Goal: Register for event/course

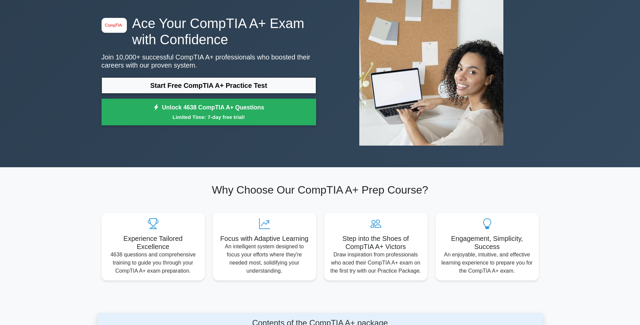
scroll to position [34, 0]
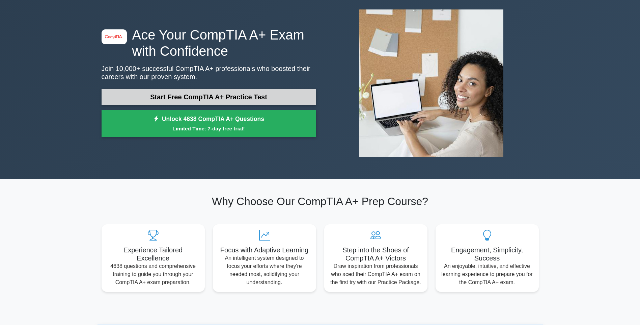
click at [178, 98] on link "Start Free CompTIA A+ Practice Test" at bounding box center [209, 97] width 215 height 16
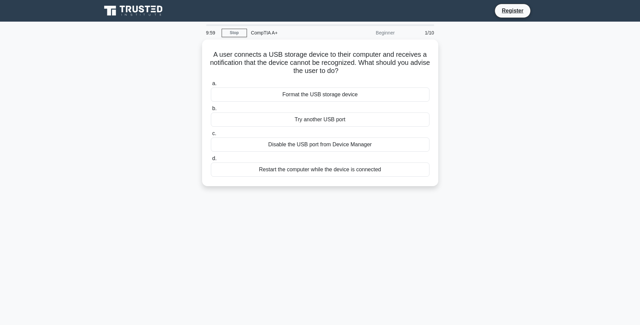
click at [235, 286] on div "9:59 Stop CompTIA A+ Beginner 1/10 A user connects a USB storage device to thei…" at bounding box center [320, 192] width 445 height 337
click at [230, 240] on div "9:57 Stop CompTIA A+ Beginner 1/10 A user connects a USB storage device to thei…" at bounding box center [320, 192] width 445 height 337
click at [249, 118] on div "Try another USB port" at bounding box center [320, 118] width 219 height 14
click at [211, 109] on input "b. Try another USB port" at bounding box center [211, 107] width 0 height 4
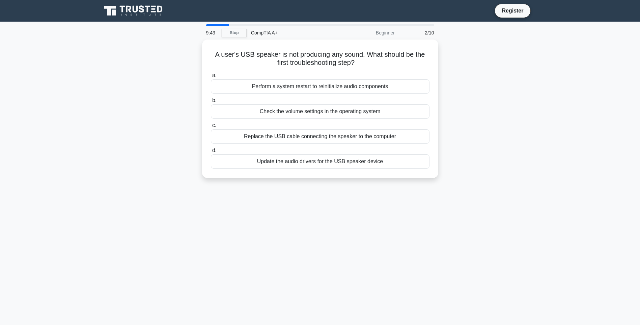
click at [339, 211] on div "9:43 Stop CompTIA A+ Beginner 2/10 A user's USB speaker is not producing any so…" at bounding box center [320, 192] width 445 height 337
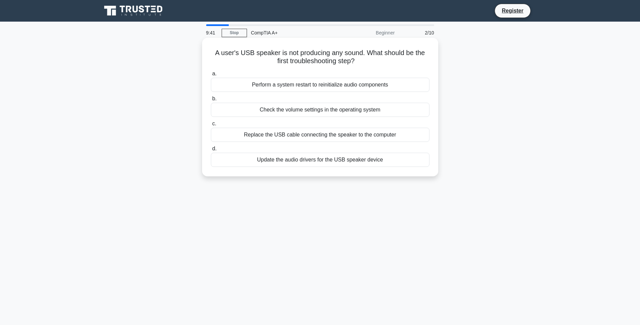
click at [316, 157] on div "Update the audio drivers for the USB speaker device" at bounding box center [320, 160] width 219 height 14
click at [211, 151] on input "d. Update the audio drivers for the USB speaker device" at bounding box center [211, 148] width 0 height 4
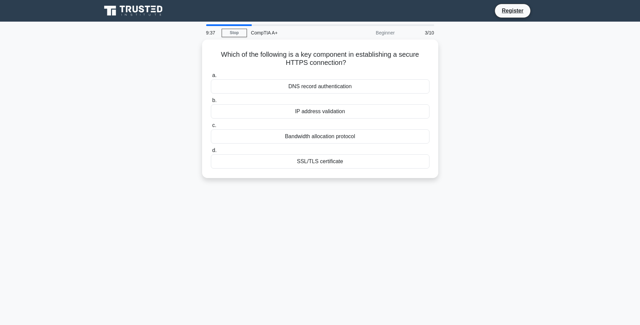
click at [369, 211] on div "9:37 Stop CompTIA A+ Beginner 3/10 Which of the following is a key component in…" at bounding box center [320, 192] width 445 height 337
click at [327, 162] on div "SSL/TLS certificate" at bounding box center [320, 160] width 219 height 14
click at [211, 151] on input "d. SSL/TLS certificate" at bounding box center [211, 148] width 0 height 4
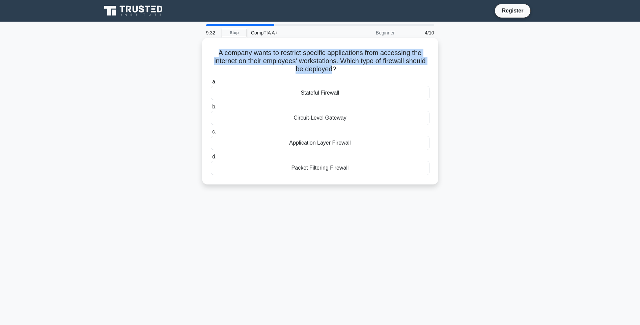
drag, startPoint x: 208, startPoint y: 48, endPoint x: 344, endPoint y: 74, distance: 138.5
click at [344, 74] on div "A company wants to restrict specific applications from accessing the internet o…" at bounding box center [320, 116] width 445 height 155
click at [344, 74] on h5 "A company wants to restrict specific applications from accessing the internet o…" at bounding box center [320, 61] width 220 height 25
drag, startPoint x: 343, startPoint y: 70, endPoint x: 203, endPoint y: 53, distance: 141.4
click at [203, 53] on div "A company wants to restrict specific applications from accessing the internet o…" at bounding box center [320, 111] width 236 height 146
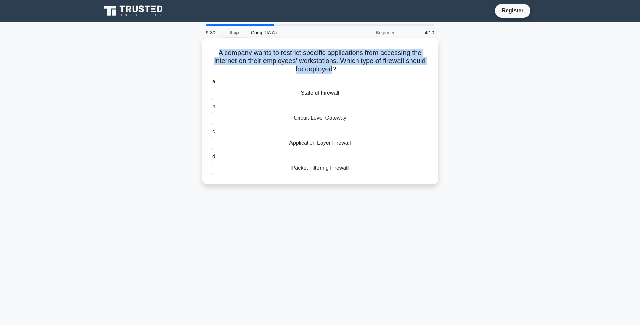
click at [203, 53] on div "A company wants to restrict specific applications from accessing the internet o…" at bounding box center [320, 111] width 236 height 146
drag, startPoint x: 207, startPoint y: 54, endPoint x: 345, endPoint y: 73, distance: 139.3
click at [345, 73] on div "A company wants to restrict specific applications from accessing the internet o…" at bounding box center [320, 110] width 231 height 141
click at [345, 73] on h5 "A company wants to restrict specific applications from accessing the internet o…" at bounding box center [320, 61] width 220 height 25
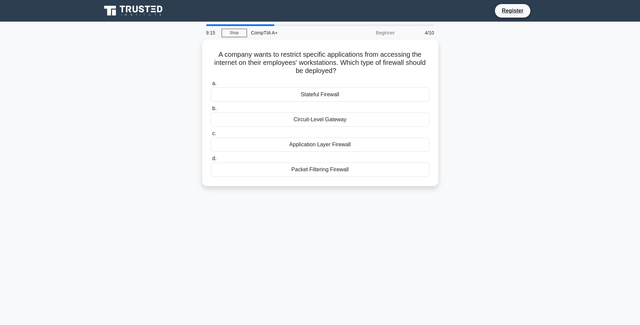
click at [476, 94] on div "A company wants to restrict specific applications from accessing the internet o…" at bounding box center [320, 116] width 445 height 155
click at [334, 145] on div "Application Layer Firewall" at bounding box center [320, 143] width 219 height 14
click at [211, 134] on input "c. Application Layer Firewall" at bounding box center [211, 132] width 0 height 4
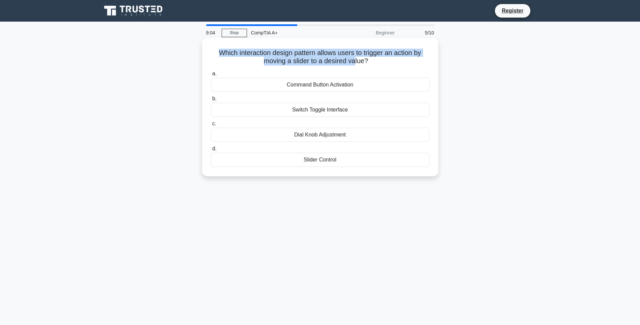
drag, startPoint x: 194, startPoint y: 51, endPoint x: 356, endPoint y: 60, distance: 162.2
click at [356, 60] on div "Which interaction design pattern allows users to trigger an action by moving a …" at bounding box center [320, 112] width 445 height 146
click at [356, 60] on h5 "Which interaction design pattern allows users to trigger an action by moving a …" at bounding box center [320, 57] width 220 height 17
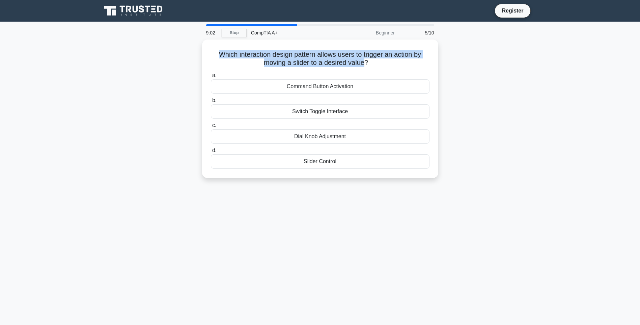
drag, startPoint x: 356, startPoint y: 60, endPoint x: 188, endPoint y: 49, distance: 169.1
click at [188, 49] on div "Which interaction design pattern allows users to trigger an action by moving a …" at bounding box center [320, 112] width 445 height 146
drag, startPoint x: 188, startPoint y: 49, endPoint x: 184, endPoint y: 52, distance: 4.6
click at [184, 52] on div "Which interaction design pattern allows users to trigger an action by moving a …" at bounding box center [320, 112] width 445 height 146
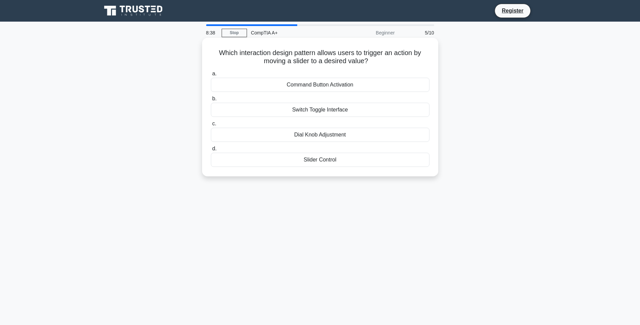
click at [346, 163] on div "Slider Control" at bounding box center [320, 160] width 219 height 14
click at [211, 151] on input "d. Slider Control" at bounding box center [211, 148] width 0 height 4
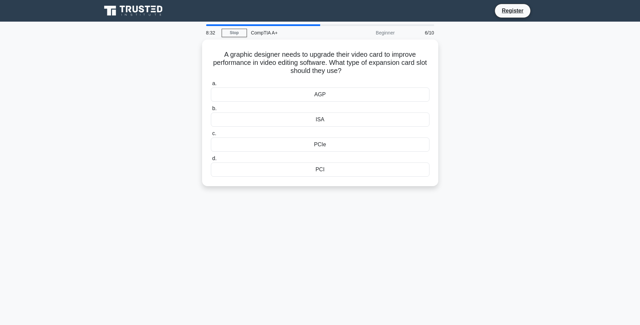
click at [504, 199] on div "8:32 Stop CompTIA A+ Beginner 6/10 A graphic designer needs to upgrade their vi…" at bounding box center [320, 192] width 445 height 337
click at [384, 245] on div "8:27 Stop CompTIA A+ Beginner 6/10 A graphic designer needs to upgrade their vi…" at bounding box center [320, 192] width 445 height 337
click at [337, 168] on div "PCI" at bounding box center [320, 168] width 219 height 14
click at [211, 159] on input "d. PCI" at bounding box center [211, 157] width 0 height 4
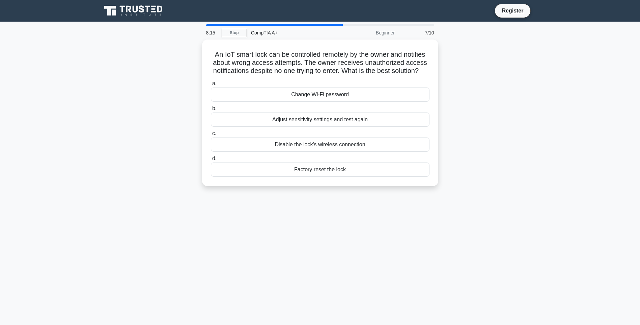
click at [325, 225] on div "8:15 Stop CompTIA A+ Beginner 7/10 An IoT smart lock can be controlled remotely…" at bounding box center [320, 192] width 445 height 337
click at [556, 90] on main "8:09 Stop CompTIA A+ Beginner 7/10 An IoT smart lock can be controlled remotely…" at bounding box center [320, 193] width 640 height 343
click at [330, 124] on div "Adjust sensitivity settings and test again" at bounding box center [320, 118] width 219 height 14
click at [211, 109] on input "b. Adjust sensitivity settings and test again" at bounding box center [211, 107] width 0 height 4
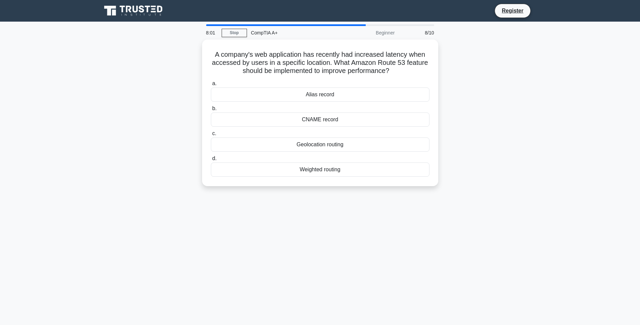
click at [483, 104] on div "A company's web application has recently had increased latency when accessed by…" at bounding box center [320, 116] width 445 height 155
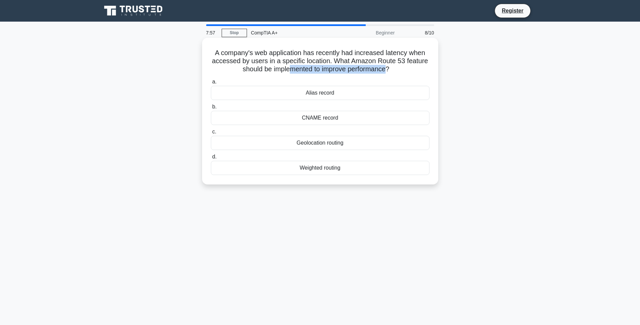
drag, startPoint x: 387, startPoint y: 68, endPoint x: 289, endPoint y: 68, distance: 98.2
click at [289, 68] on h5 "A company's web application has recently had increased latency when accessed by…" at bounding box center [320, 61] width 220 height 25
drag, startPoint x: 289, startPoint y: 68, endPoint x: 325, endPoint y: 71, distance: 36.2
click at [325, 71] on h5 "A company's web application has recently had increased latency when accessed by…" at bounding box center [320, 61] width 220 height 25
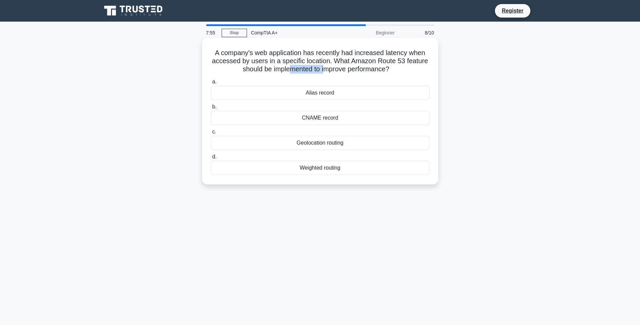
click at [325, 71] on h5 "A company's web application has recently had increased latency when accessed by…" at bounding box center [320, 61] width 220 height 25
click at [553, 110] on main "7:54 Stop CompTIA A+ Beginner 8/10 A company's web application has recently had…" at bounding box center [320, 193] width 640 height 343
click at [278, 116] on div "CNAME record" at bounding box center [320, 118] width 219 height 14
click at [211, 109] on input "b. CNAME record" at bounding box center [211, 107] width 0 height 4
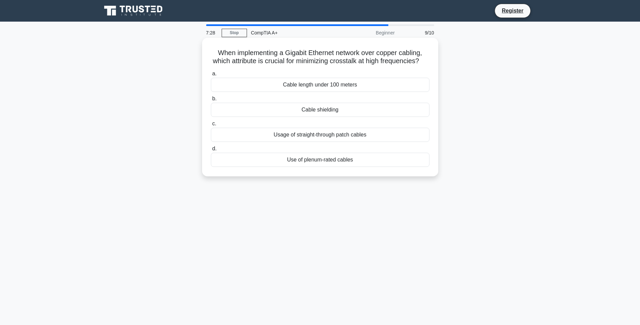
drag, startPoint x: 196, startPoint y: 46, endPoint x: 324, endPoint y: 71, distance: 129.7
click at [324, 71] on div "When implementing a Gigabit Ethernet network over copper cabling, which attribu…" at bounding box center [320, 112] width 445 height 146
click at [419, 65] on icon ".spinner_0XTQ{transform-origin:center;animation:spinner_y6GP .75s linear infini…" at bounding box center [423, 61] width 8 height 8
drag, startPoint x: 308, startPoint y: 60, endPoint x: 302, endPoint y: 61, distance: 6.5
click at [302, 61] on h5 "When implementing a Gigabit Ethernet network over copper cabling, which attribu…" at bounding box center [320, 57] width 220 height 17
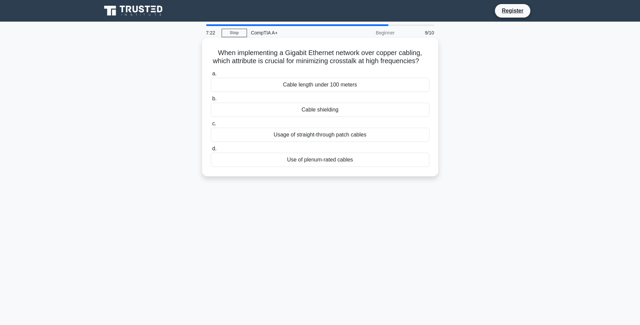
drag, startPoint x: 302, startPoint y: 61, endPoint x: 261, endPoint y: 73, distance: 42.9
click at [261, 65] on h5 "When implementing a Gigabit Ethernet network over copper cabling, which attribu…" at bounding box center [320, 57] width 220 height 17
click at [367, 226] on div "7:21 Stop CompTIA A+ Beginner 9/10 When implementing a Gigabit Ethernet network…" at bounding box center [320, 192] width 445 height 337
click at [514, 284] on div "7:17 Stop CompTIA A+ Beginner 9/10 When implementing a Gigabit Ethernet network…" at bounding box center [320, 192] width 445 height 337
click at [318, 116] on div "Cable shielding" at bounding box center [320, 110] width 219 height 14
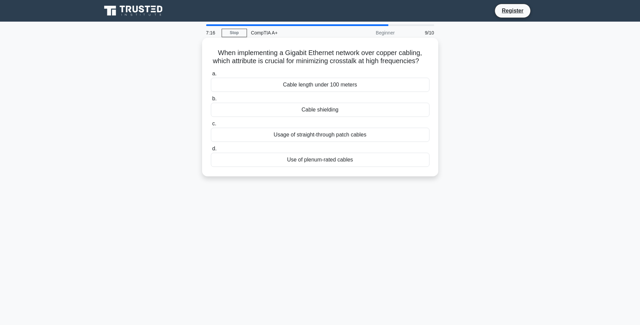
click at [211, 101] on input "b. Cable shielding" at bounding box center [211, 99] width 0 height 4
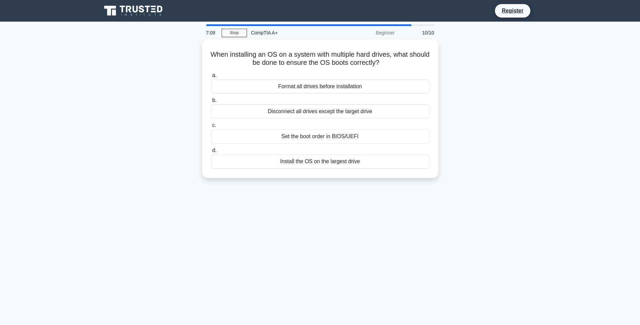
click at [247, 208] on div "7:09 Stop CompTIA A+ Beginner 10/10 When installing an OS on a system with mult…" at bounding box center [320, 192] width 445 height 337
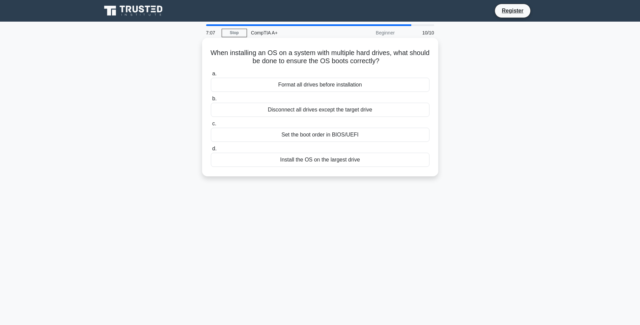
click at [339, 133] on div "Set the boot order in BIOS/UEFI" at bounding box center [320, 135] width 219 height 14
click at [211, 126] on input "c. Set the boot order in BIOS/UEFI" at bounding box center [211, 123] width 0 height 4
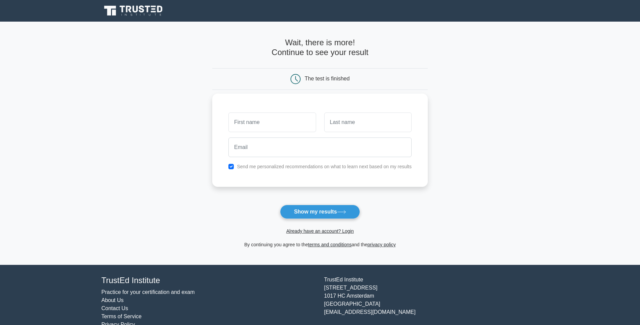
click at [257, 124] on input "text" at bounding box center [271, 122] width 87 height 20
type input "asd"
click at [374, 124] on input "text" at bounding box center [367, 122] width 87 height 20
type input "asd"
click at [339, 142] on input "email" at bounding box center [319, 147] width 183 height 20
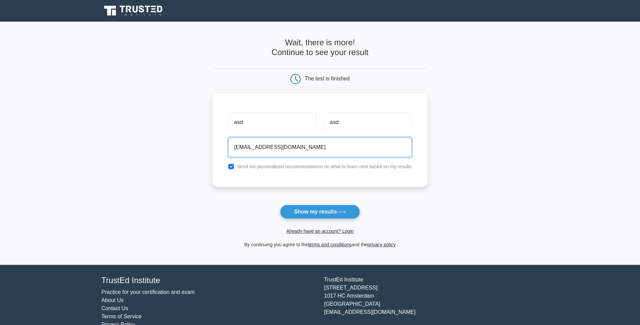
type input "asdasd@gmail.com"
click at [280, 205] on button "Show my results" at bounding box center [320, 212] width 80 height 14
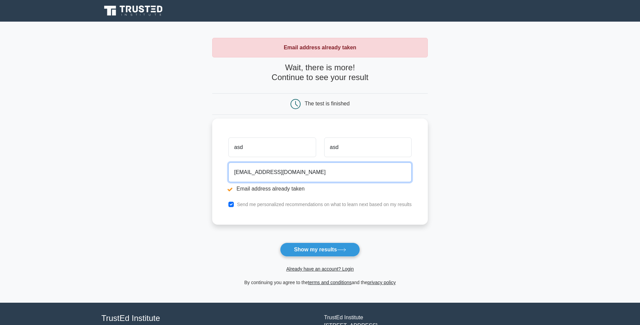
click at [233, 172] on input "asdasd@gmail.com" at bounding box center [319, 172] width 183 height 20
type input "[EMAIL_ADDRESS][DOMAIN_NAME]"
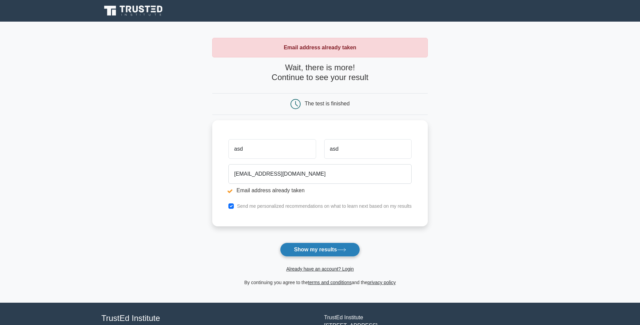
click at [349, 249] on button "Show my results" at bounding box center [320, 249] width 80 height 14
drag, startPoint x: 279, startPoint y: 138, endPoint x: 81, endPoint y: 138, distance: 198.8
click at [81, 138] on main "Email address already taken Wait, there is more! Continue to see your result Th…" at bounding box center [320, 162] width 640 height 281
